Goal: Task Accomplishment & Management: Use online tool/utility

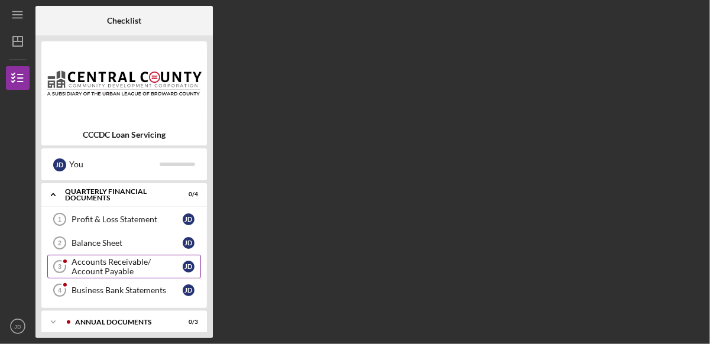
click at [117, 268] on div "Accounts Receivable/ Account Payable" at bounding box center [127, 266] width 111 height 19
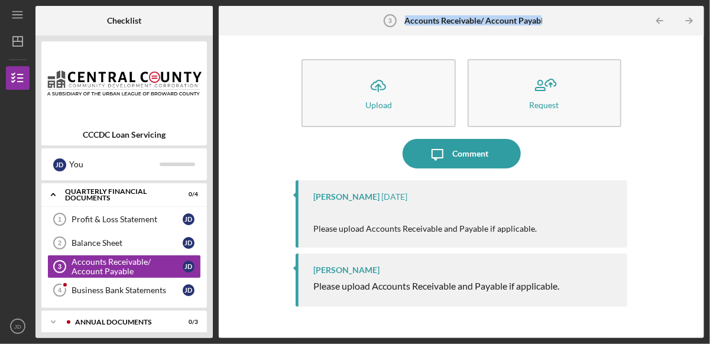
drag, startPoint x: 406, startPoint y: 20, endPoint x: 542, endPoint y: 20, distance: 135.4
click at [542, 20] on b "Accounts Receivable/ Account Payable" at bounding box center [476, 20] width 143 height 9
copy b "Accounts Receivable/ Account Payab"
